Goal: Information Seeking & Learning: Learn about a topic

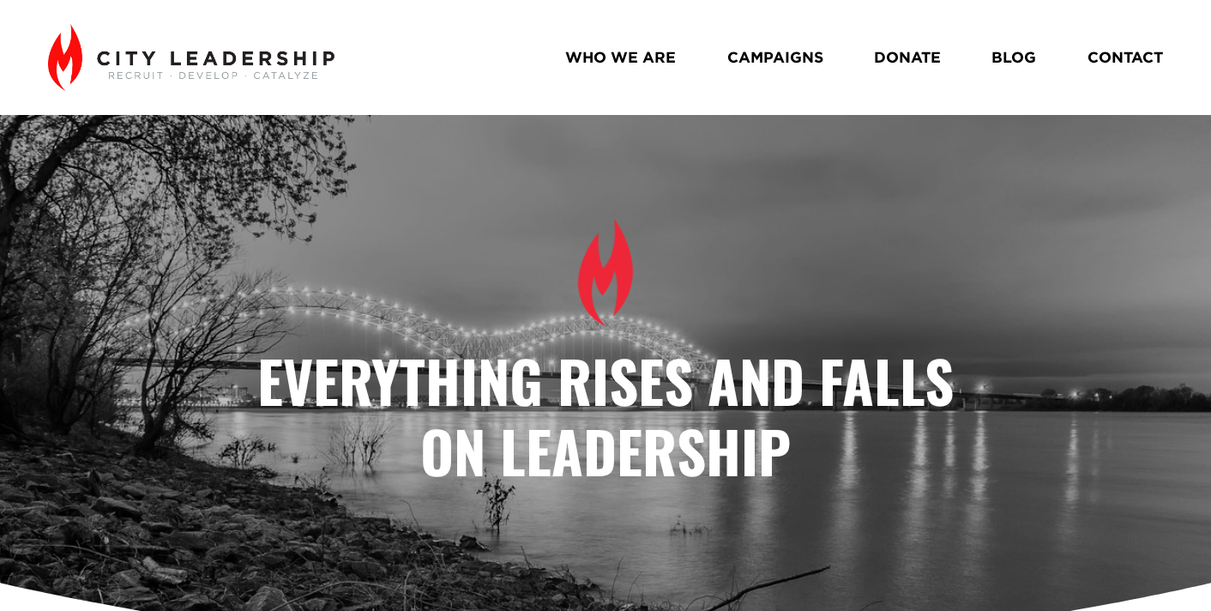
click at [1008, 56] on link "BLOG" at bounding box center [1014, 58] width 45 height 30
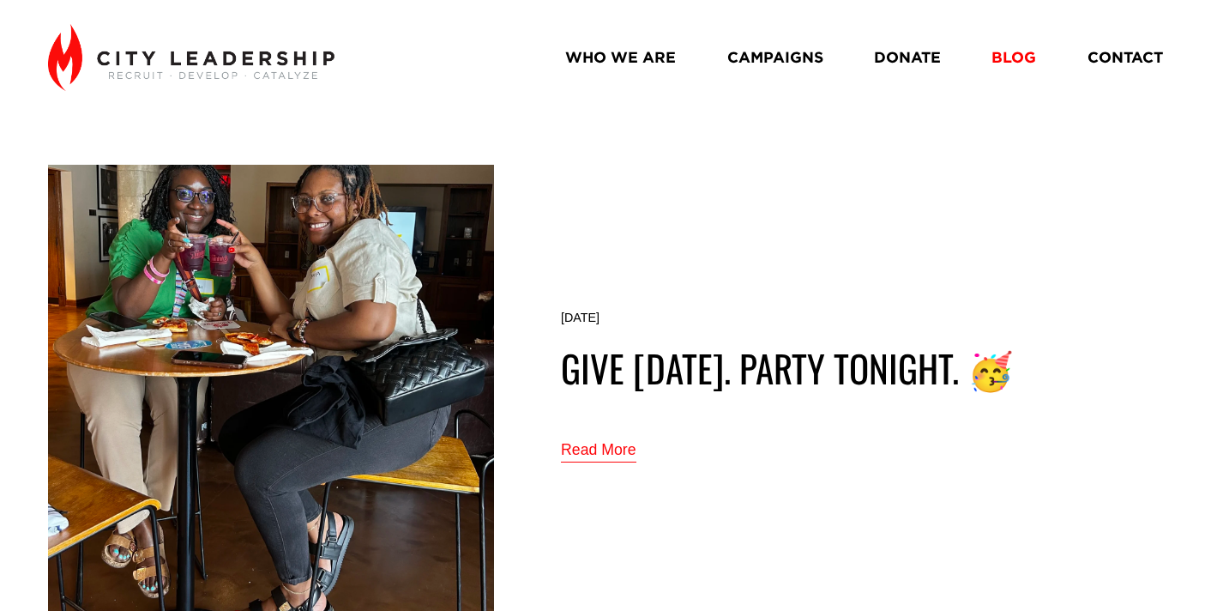
click at [594, 453] on link "Read More" at bounding box center [598, 451] width 75 height 28
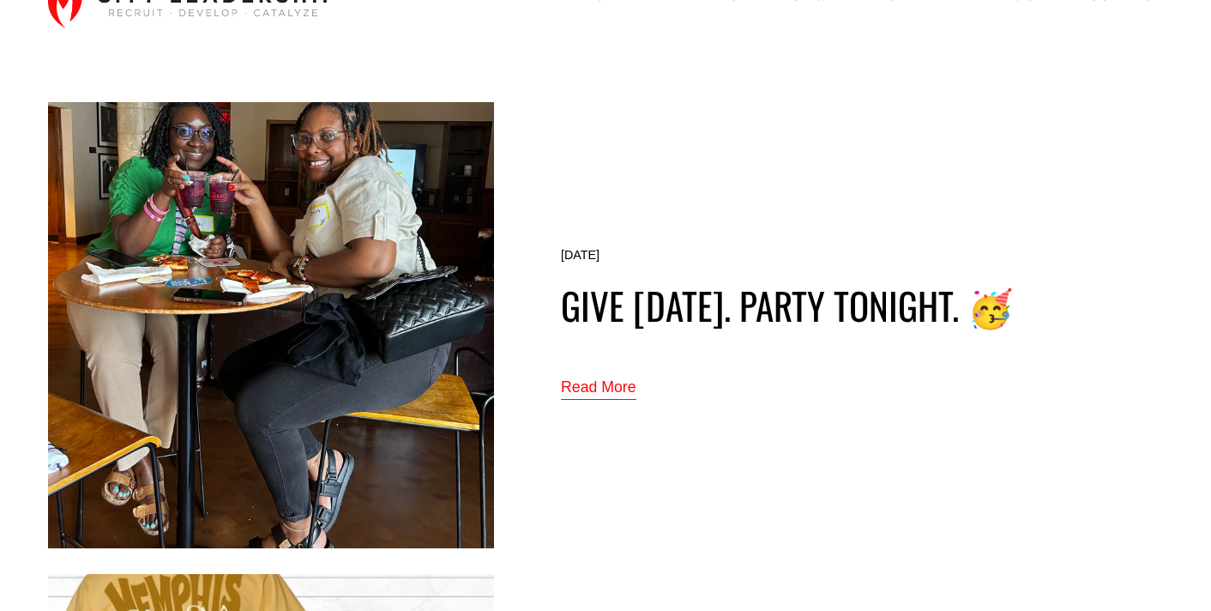
scroll to position [50, 0]
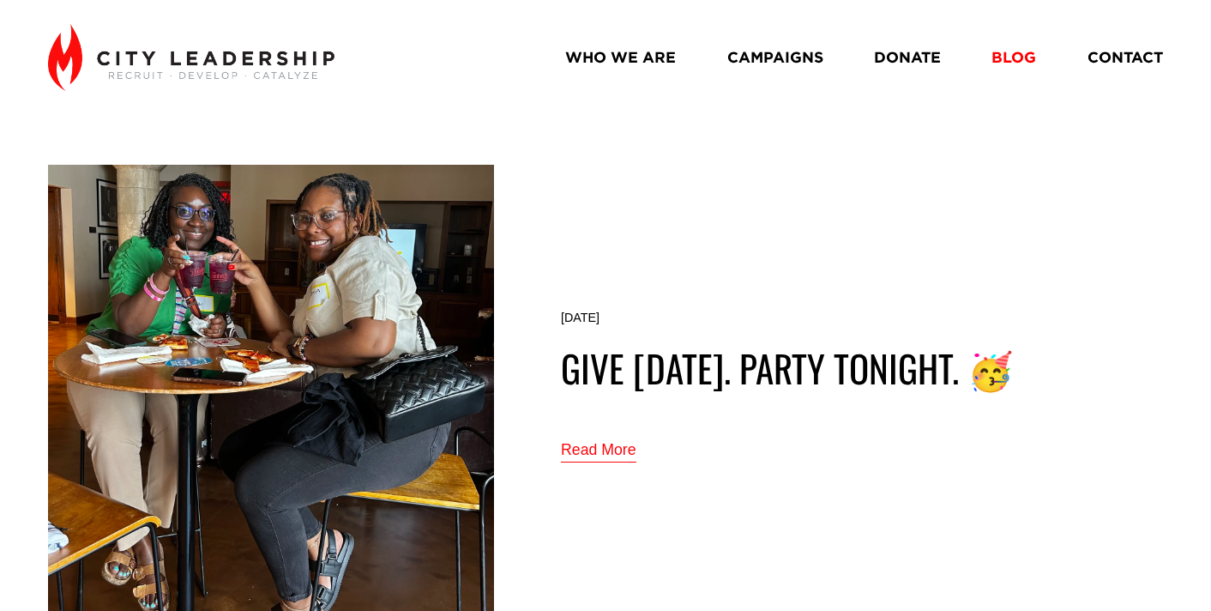
click at [608, 453] on link "Read More" at bounding box center [598, 451] width 75 height 28
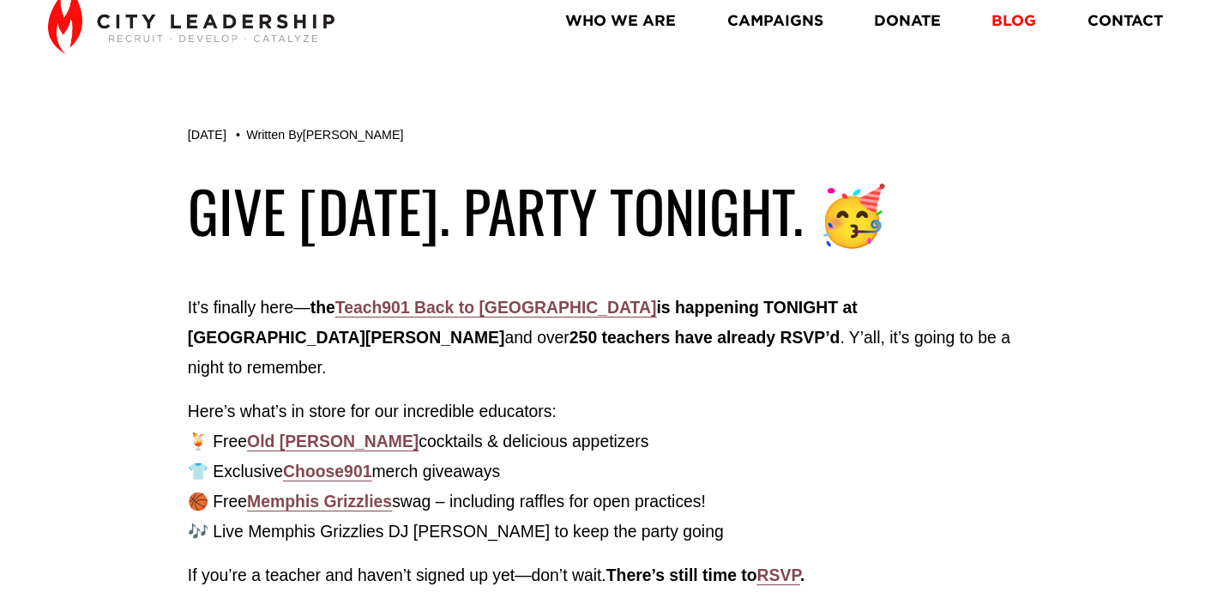
scroll to position [51, 0]
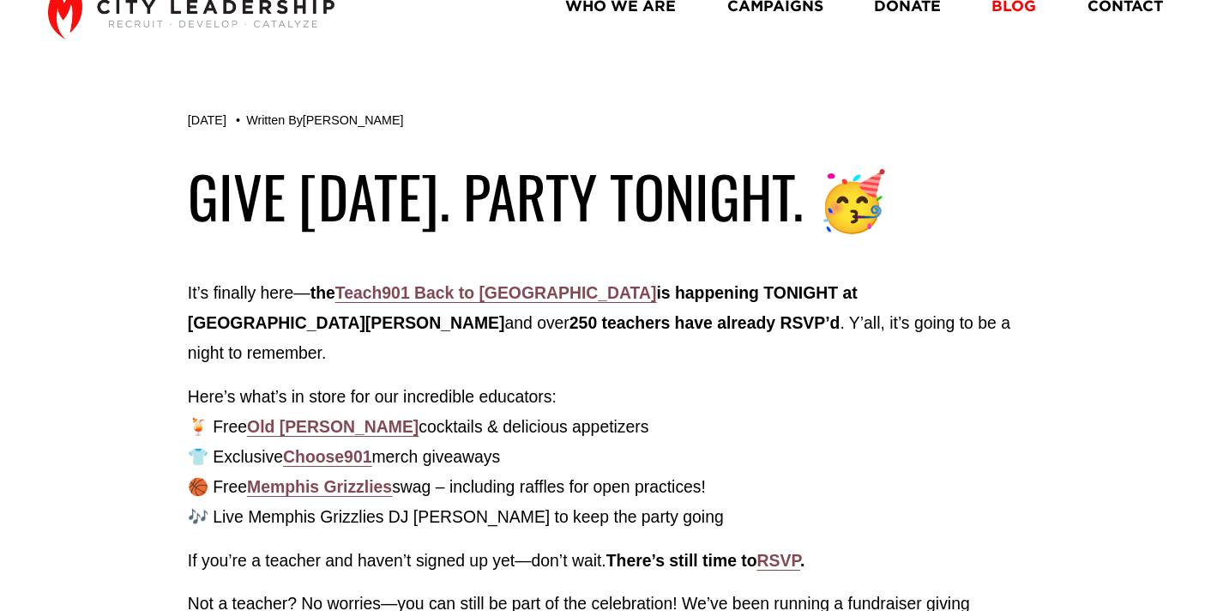
click at [441, 299] on strong "Teach901 Back to [GEOGRAPHIC_DATA]" at bounding box center [496, 292] width 322 height 19
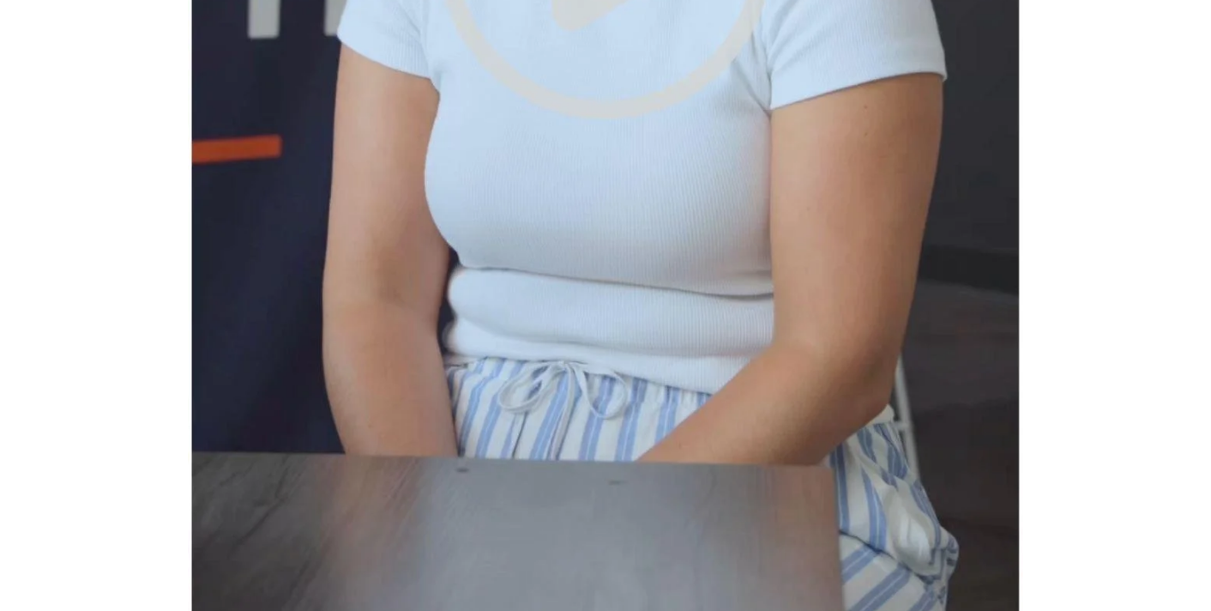
scroll to position [1752, 0]
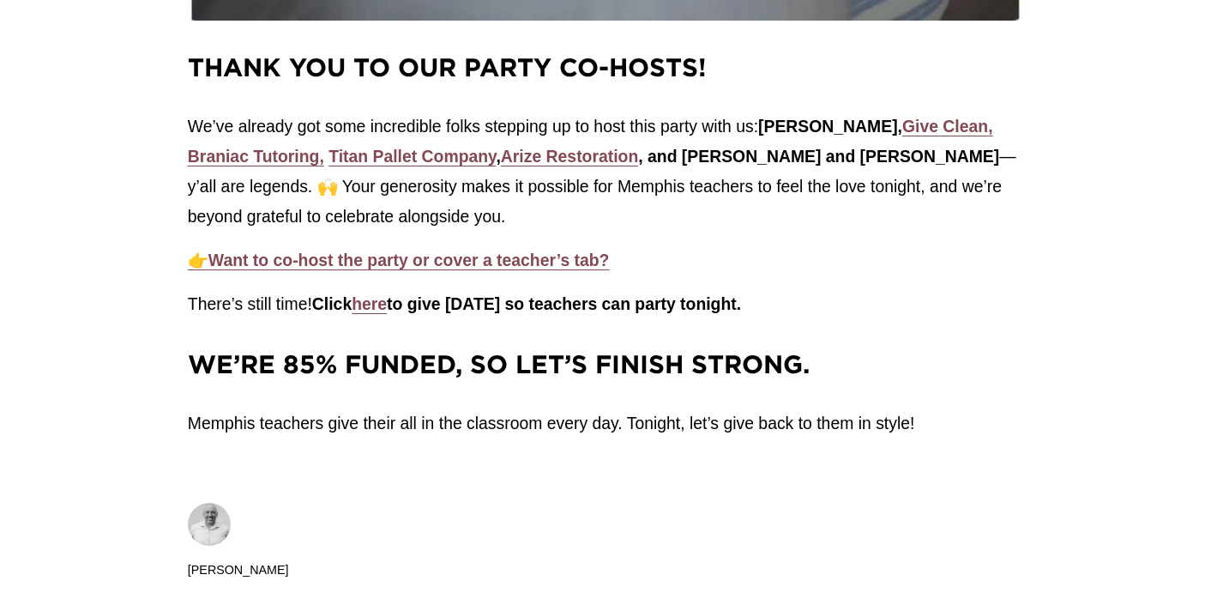
scroll to position [2419, 0]
click at [943, 118] on strong "Give Clean" at bounding box center [946, 127] width 86 height 19
click at [276, 148] on strong "Braniac Tutoring" at bounding box center [254, 157] width 132 height 19
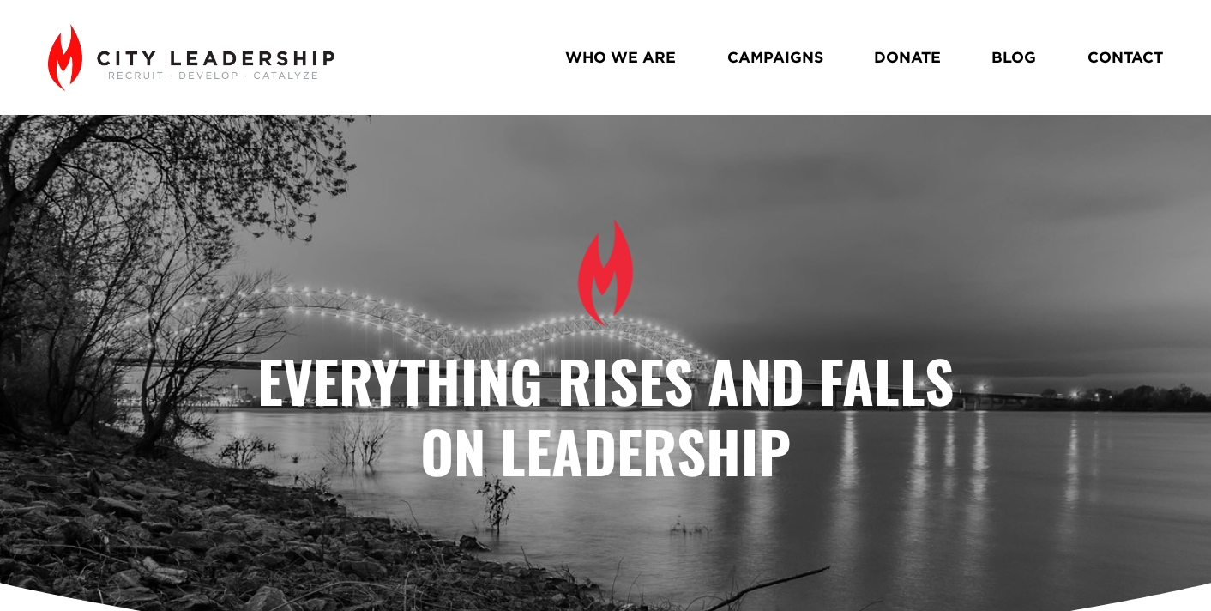
click at [1017, 61] on link "BLOG" at bounding box center [1014, 58] width 45 height 30
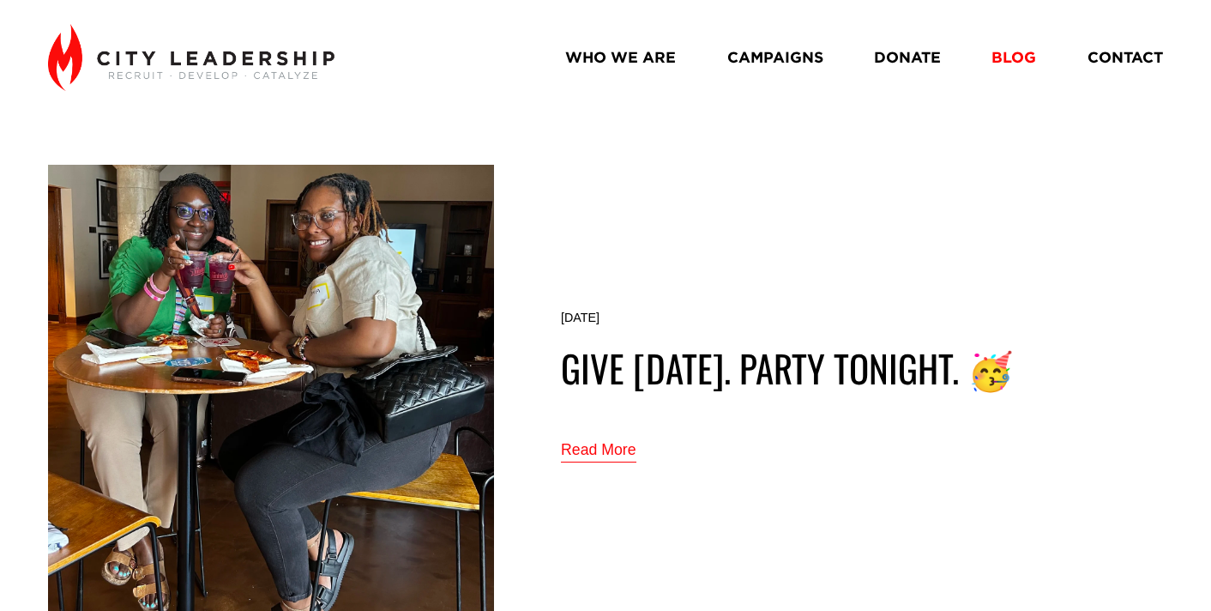
click at [619, 453] on link "Read More" at bounding box center [598, 451] width 75 height 28
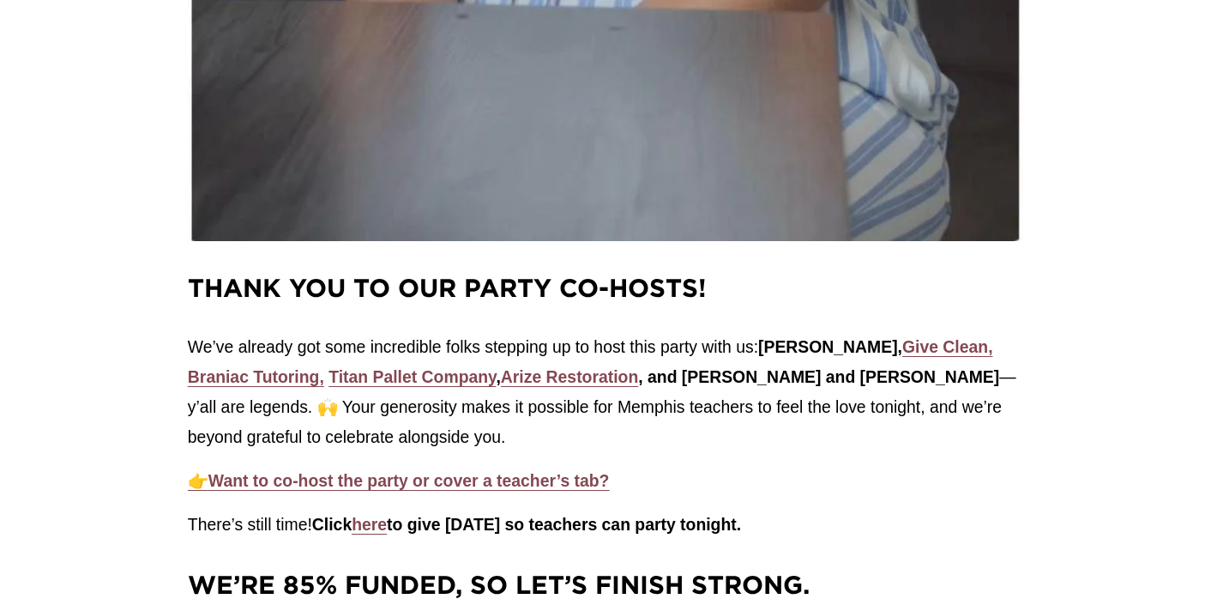
scroll to position [2201, 0]
click at [430, 366] on strong "Titan Pallet Company" at bounding box center [412, 375] width 167 height 19
click at [567, 366] on strong "Arize Restoration" at bounding box center [569, 375] width 137 height 19
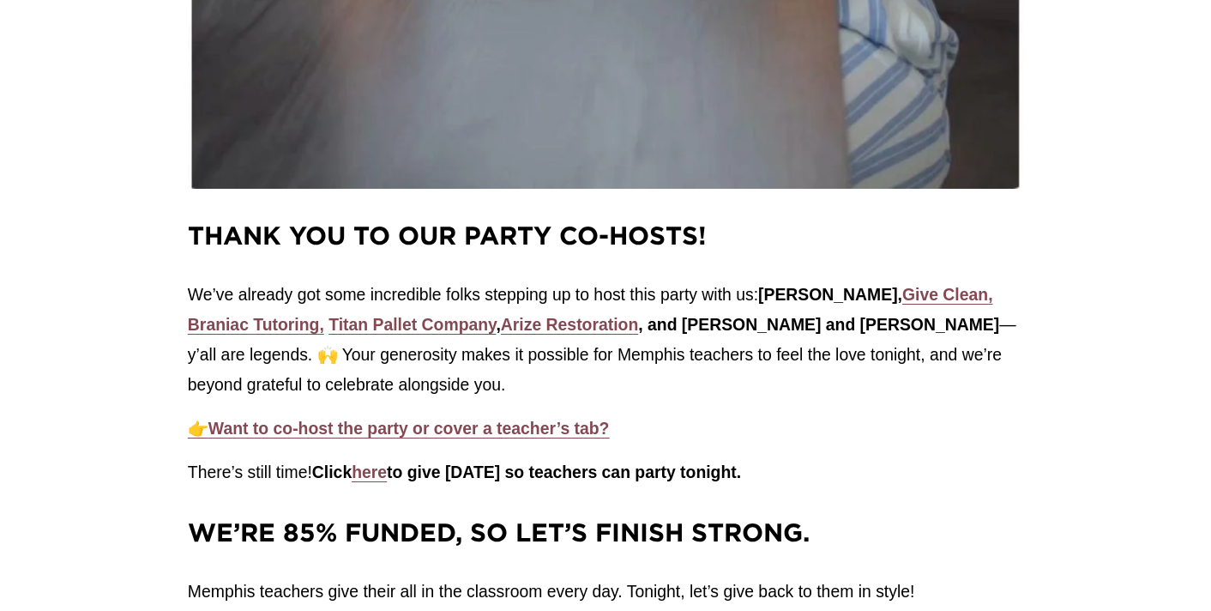
scroll to position [2254, 0]
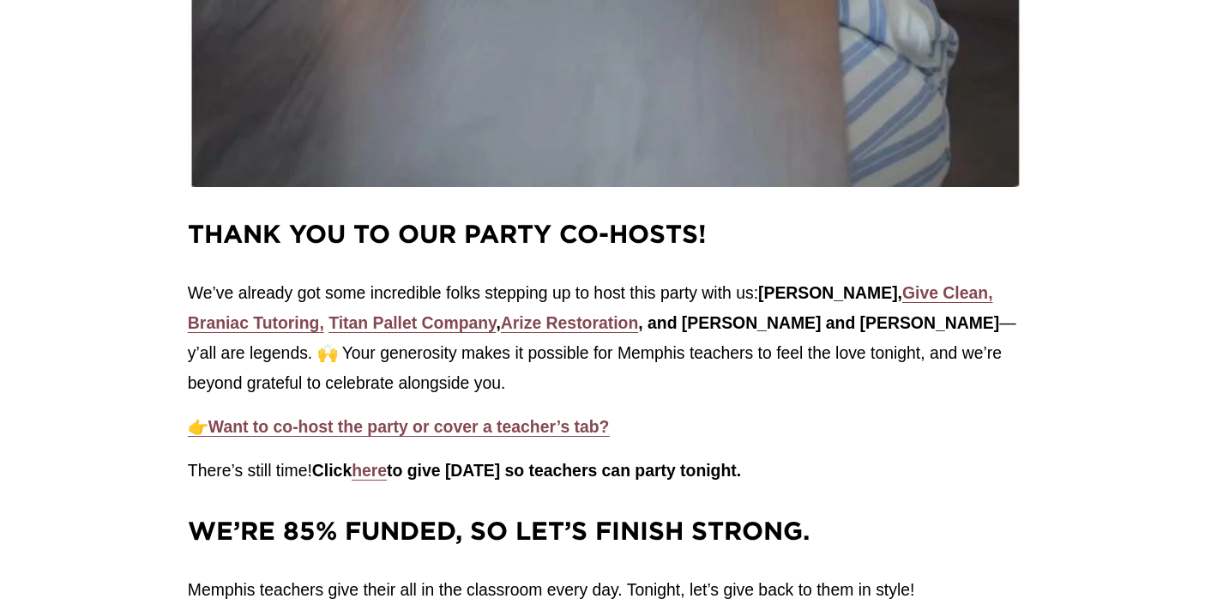
click at [409, 417] on strong "Want to co-host the party or cover a teacher’s tab?" at bounding box center [409, 426] width 402 height 19
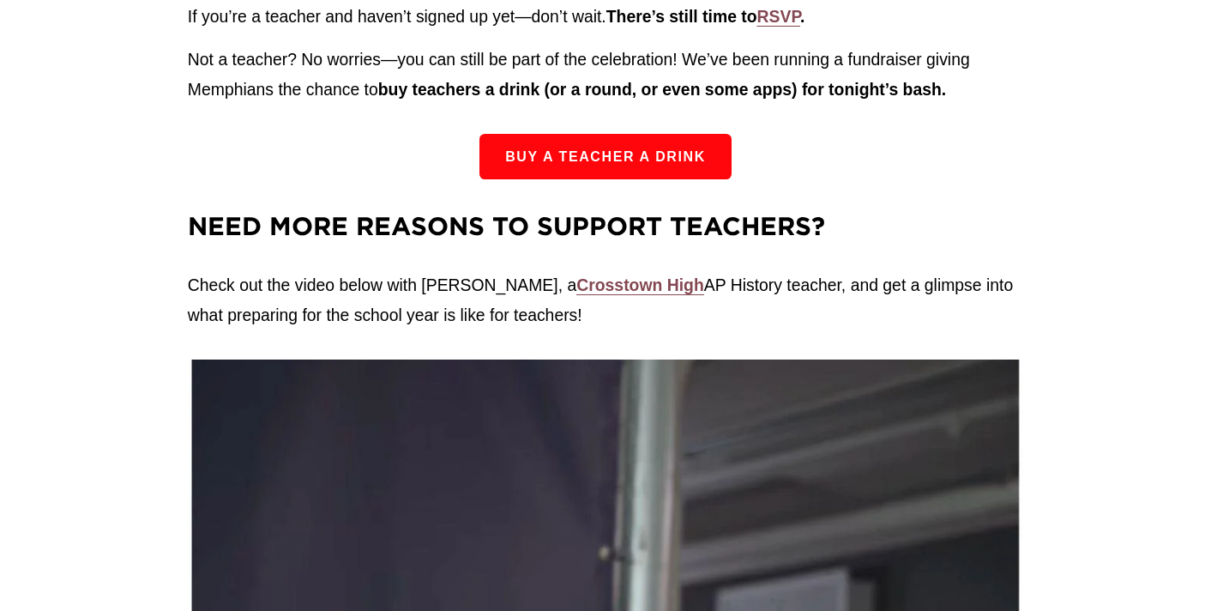
scroll to position [592, 0]
